Goal: Information Seeking & Learning: Learn about a topic

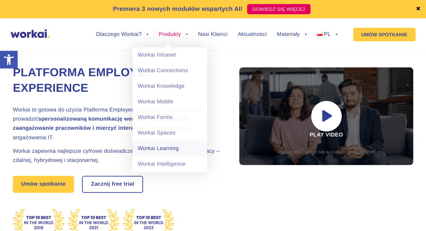
click at [162, 150] on link "Workai Learning" at bounding box center [169, 149] width 75 height 16
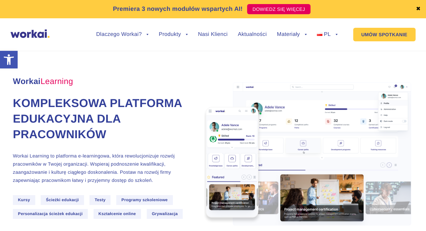
click at [143, 152] on div "Workai Learning Kompleksowa platforma edukacyjna dla pracowników Workai Learnin…" at bounding box center [108, 154] width 191 height 170
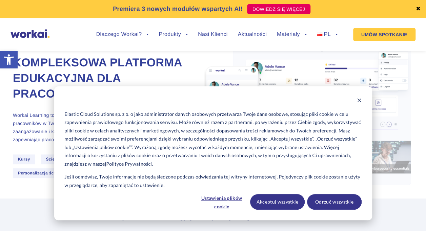
scroll to position [54, 0]
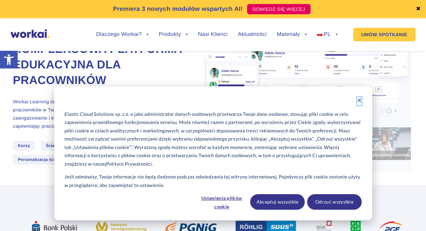
click at [358, 104] on button "Dismiss cookie banner" at bounding box center [359, 101] width 5 height 8
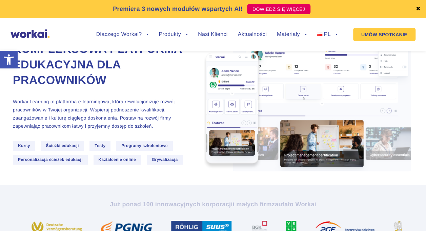
click at [233, 102] on img at bounding box center [308, 100] width 209 height 147
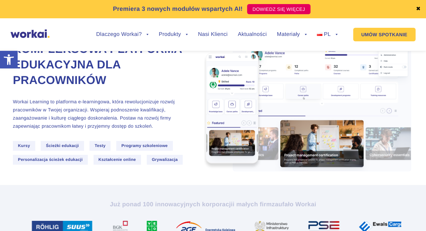
click at [174, 81] on h1 "Kompleksowa platforma edukacyjna dla pracowników" at bounding box center [100, 65] width 175 height 47
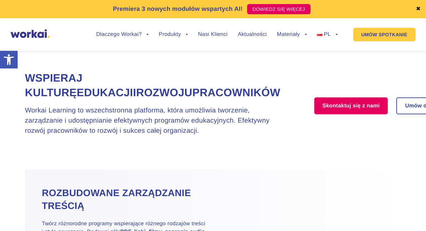
scroll to position [0, 0]
